Goal: Download file/media

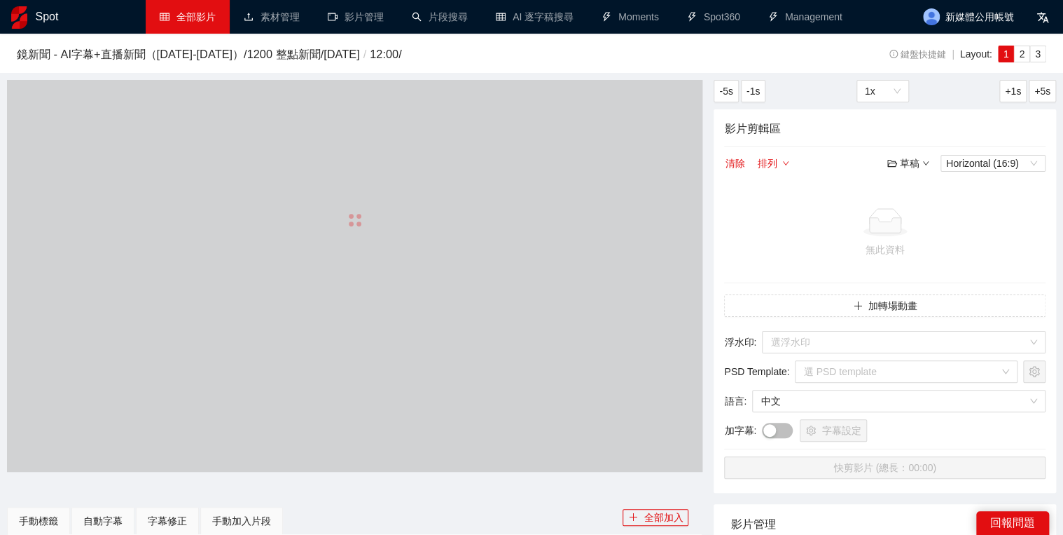
click at [204, 13] on link "全部影片" at bounding box center [188, 16] width 56 height 11
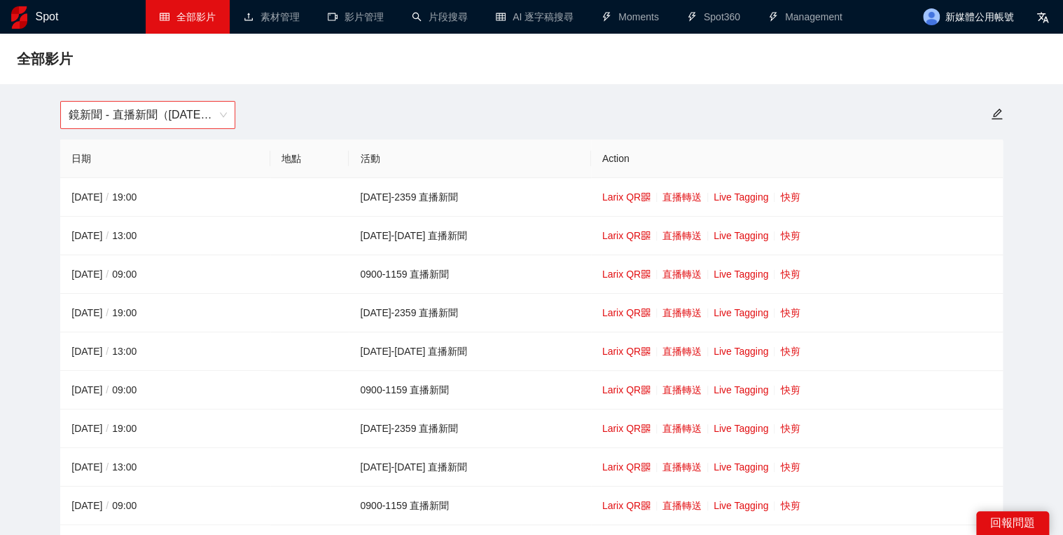
click at [213, 123] on span "鏡新聞 - 直播新聞（[DATE]-[DATE]）" at bounding box center [148, 115] width 158 height 27
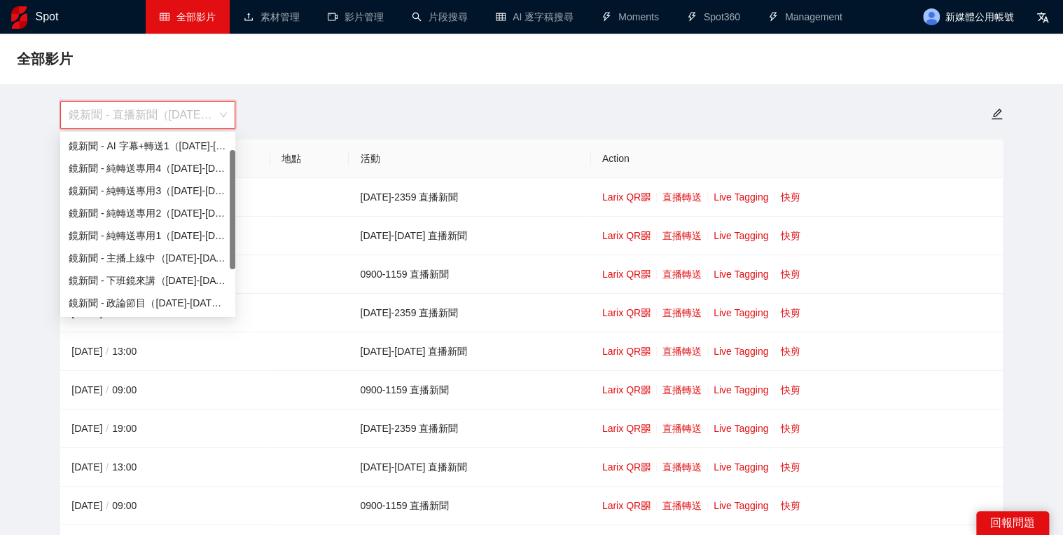
scroll to position [22, 0]
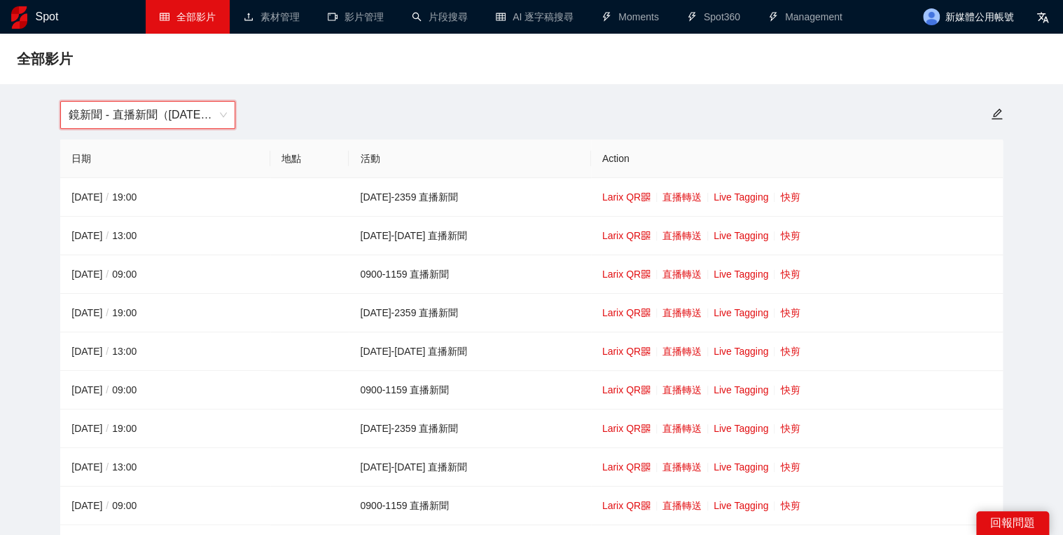
click at [179, 123] on span "鏡新聞 - 直播新聞（[DATE]-[DATE]）" at bounding box center [148, 115] width 158 height 27
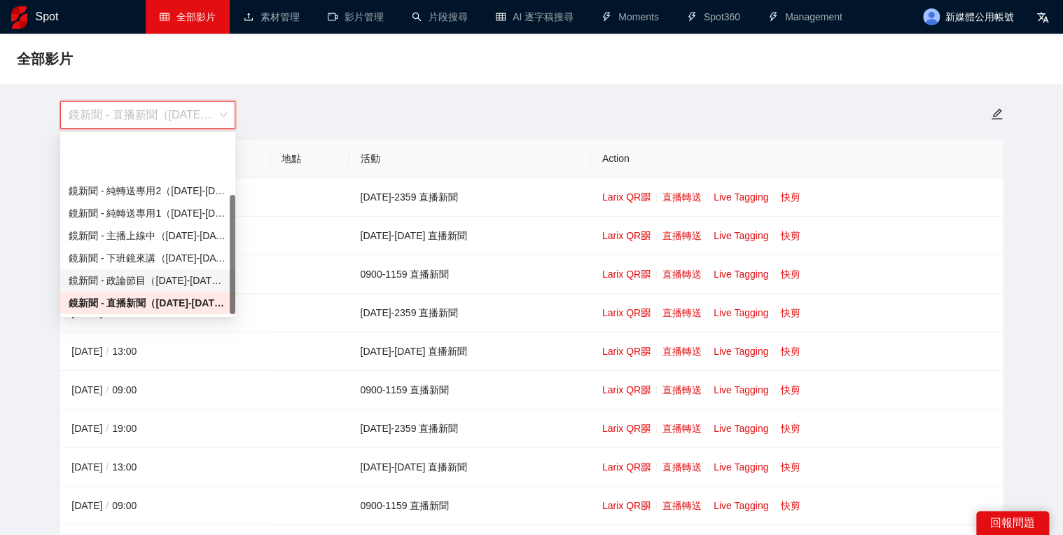
scroll to position [90, 0]
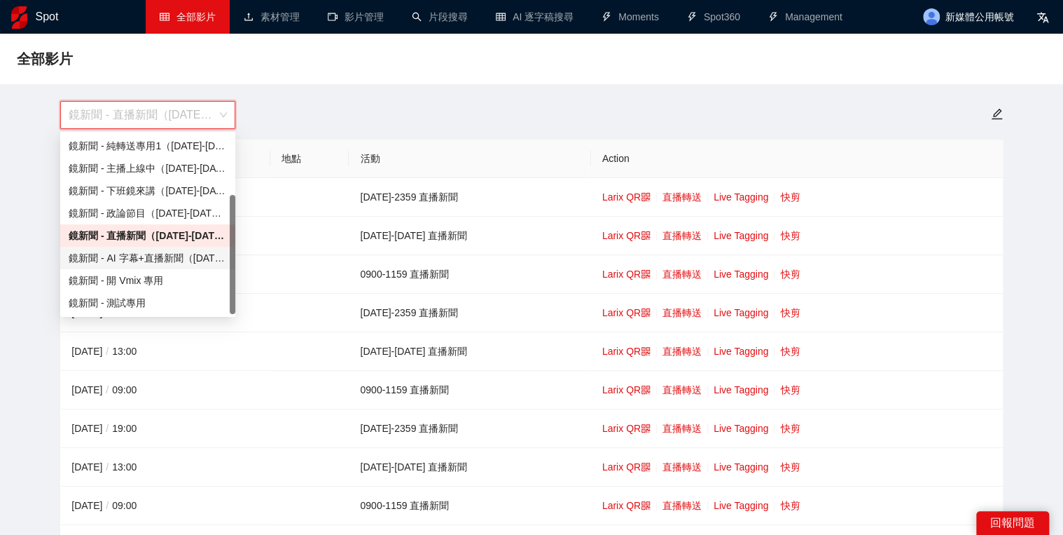
click at [182, 255] on div "鏡新聞 - AI 字幕+直播新聞（[DATE]-[DATE]）" at bounding box center [148, 257] width 158 height 15
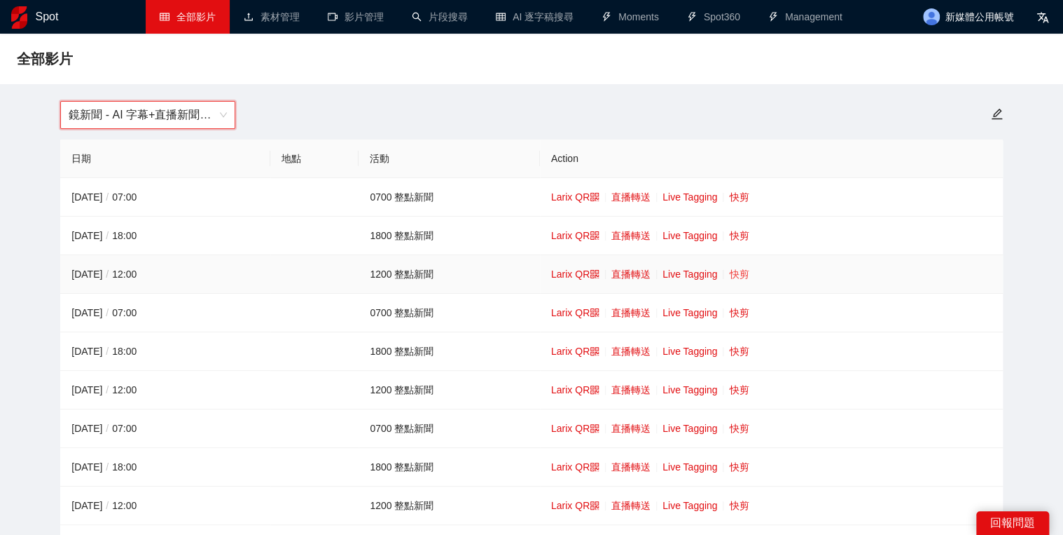
click at [731, 277] on link "快剪" at bounding box center [739, 273] width 20 height 11
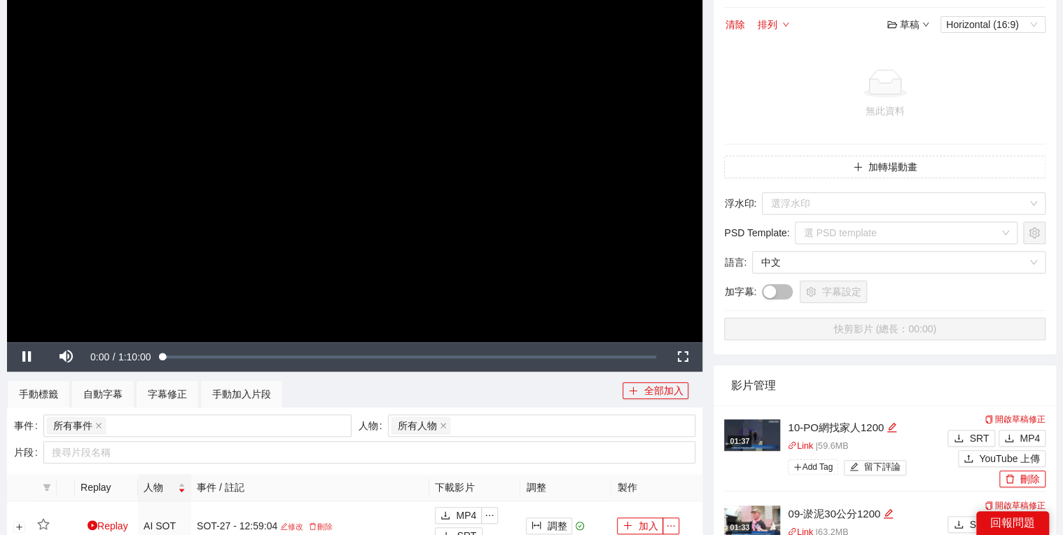
click at [546, 195] on video "Video Player" at bounding box center [355, 146] width 696 height 392
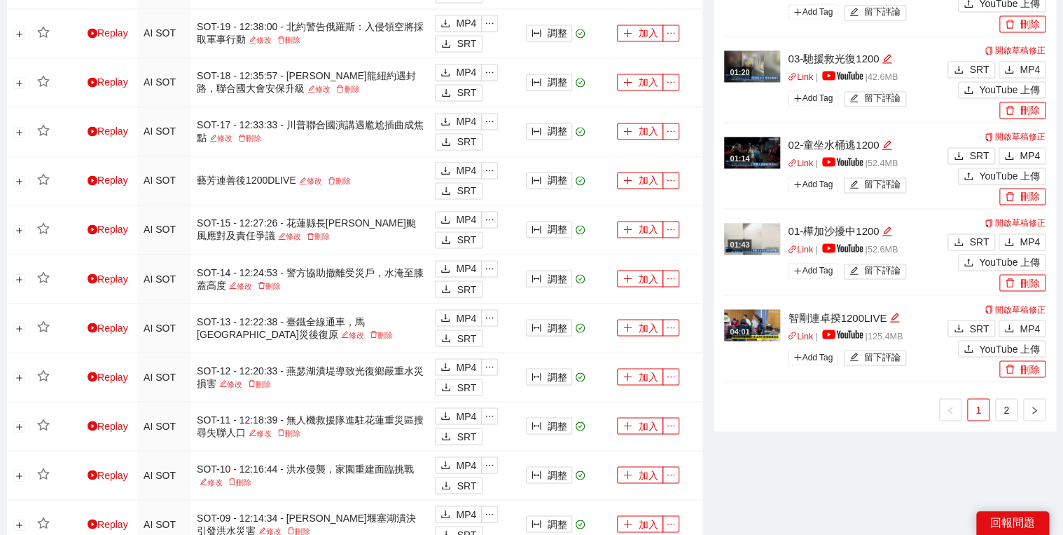
scroll to position [1177, 0]
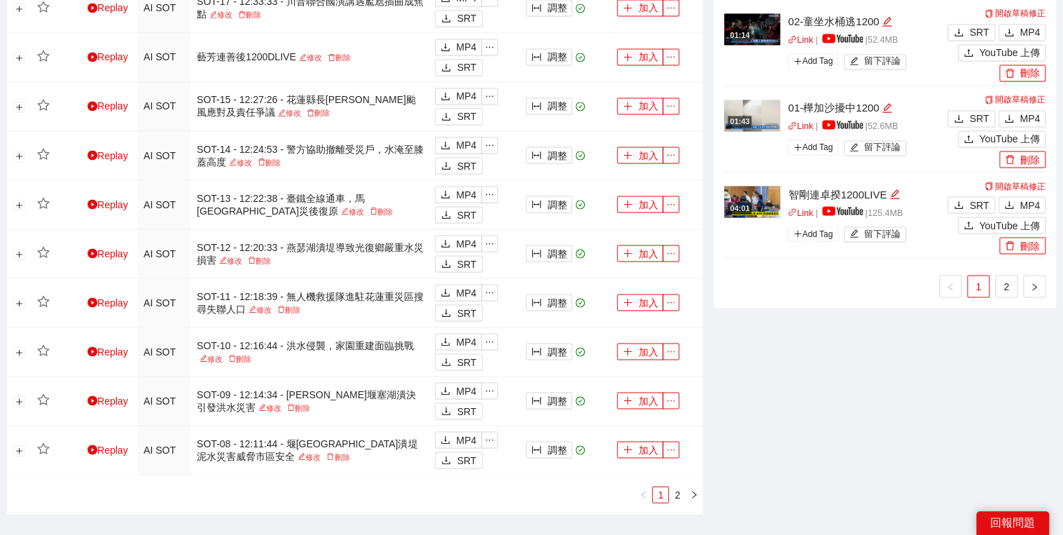
click at [1022, 288] on ul "1 2" at bounding box center [885, 286] width 322 height 22
click at [1008, 289] on link "2" at bounding box center [1006, 285] width 21 height 21
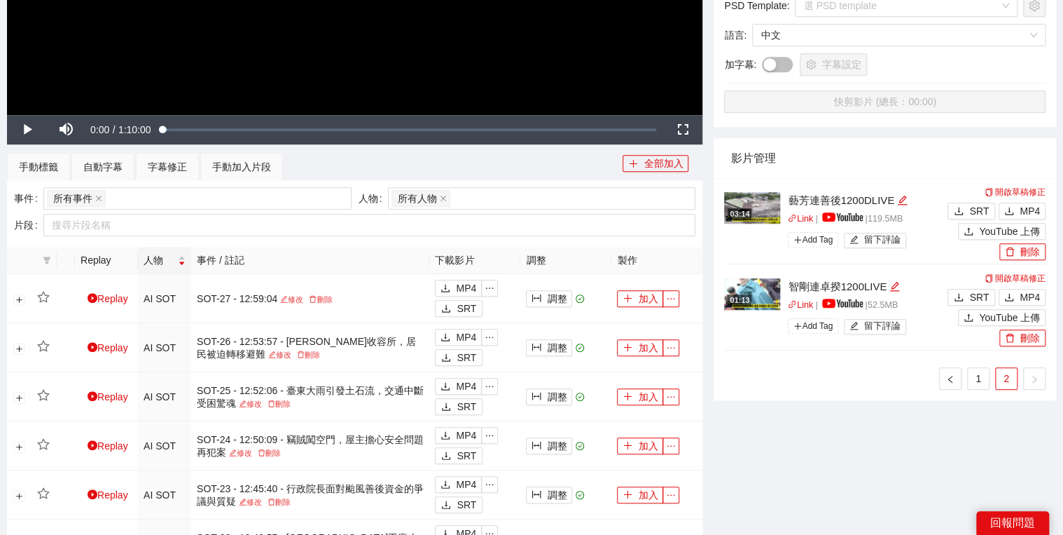
scroll to position [392, 0]
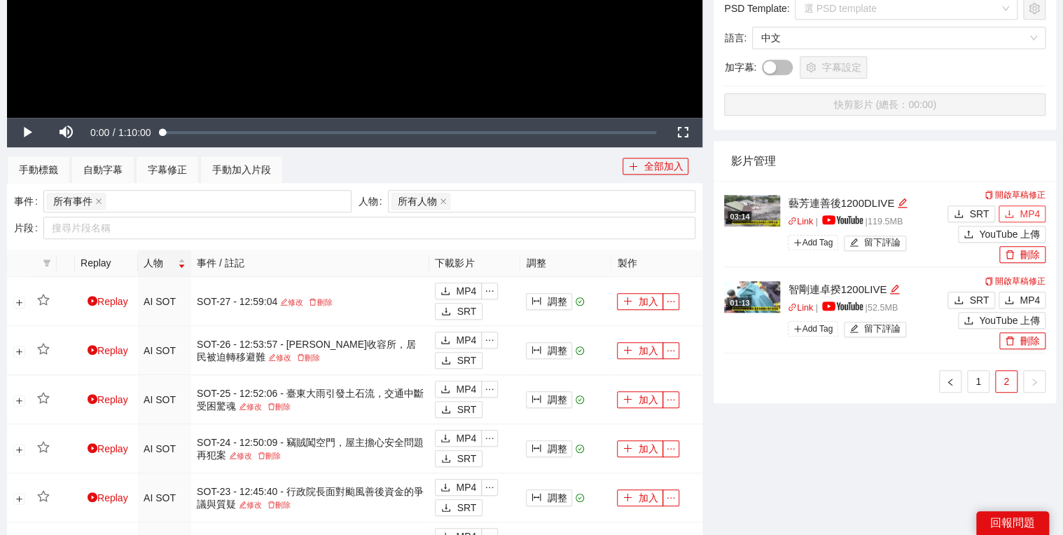
click at [1045, 219] on button "MP4" at bounding box center [1022, 213] width 47 height 17
